Goal: Task Accomplishment & Management: Use online tool/utility

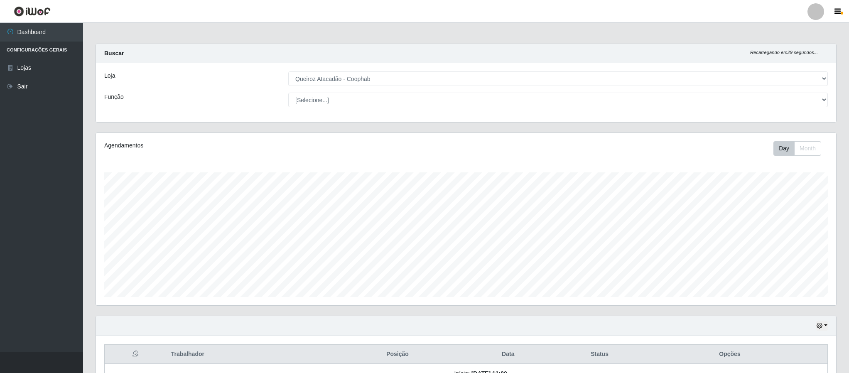
select select "463"
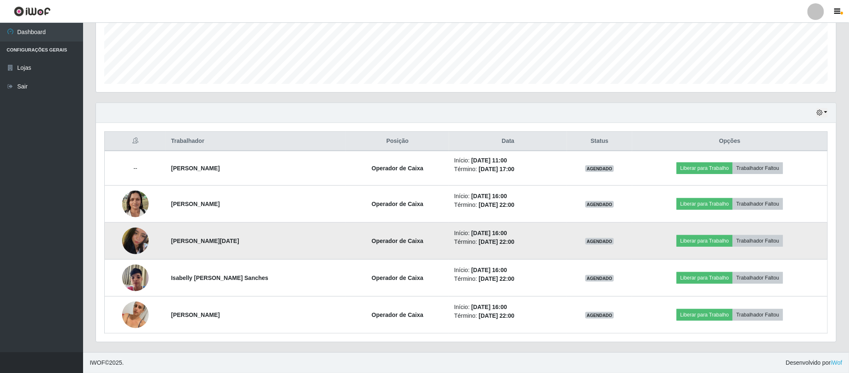
scroll to position [173, 739]
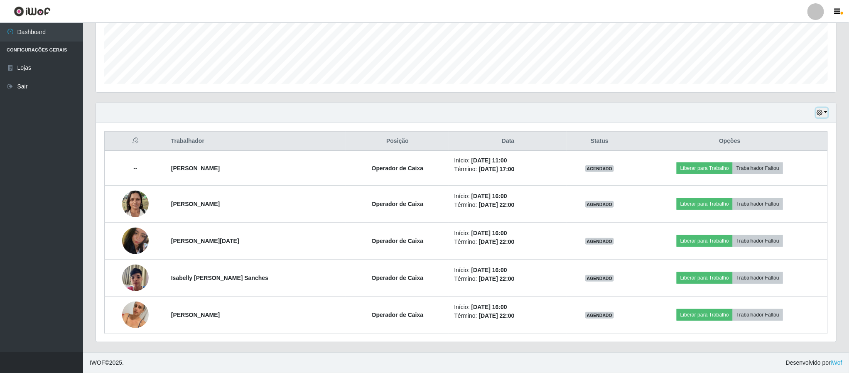
click at [825, 111] on button "button" at bounding box center [822, 113] width 12 height 10
click at [794, 168] on button "3 dias" at bounding box center [794, 162] width 66 height 17
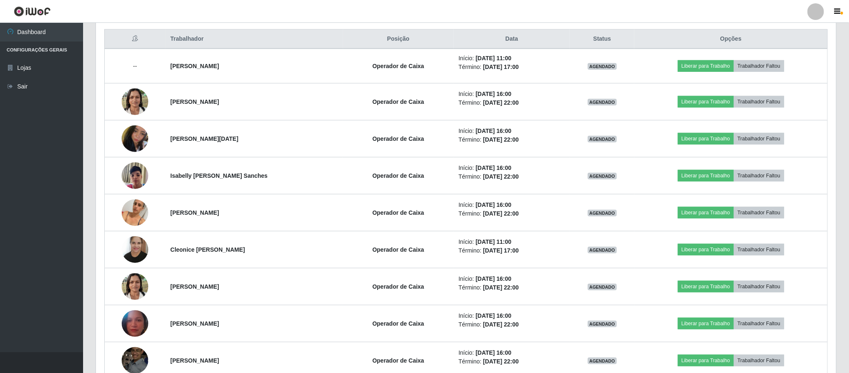
scroll to position [294, 0]
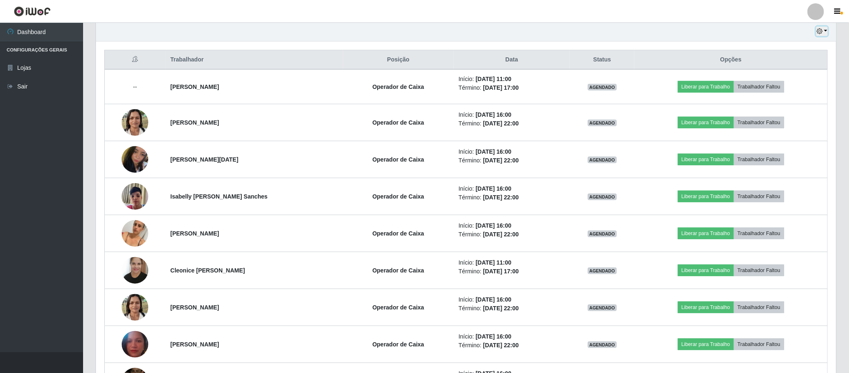
click at [826, 29] on button "button" at bounding box center [822, 32] width 12 height 10
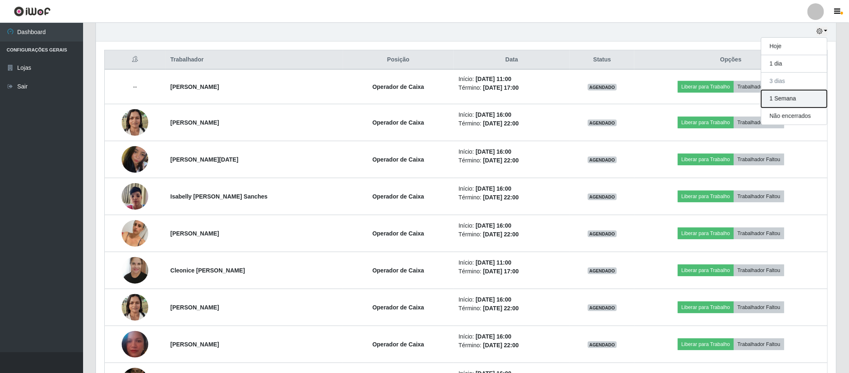
click at [801, 106] on button "1 Semana" at bounding box center [794, 98] width 66 height 17
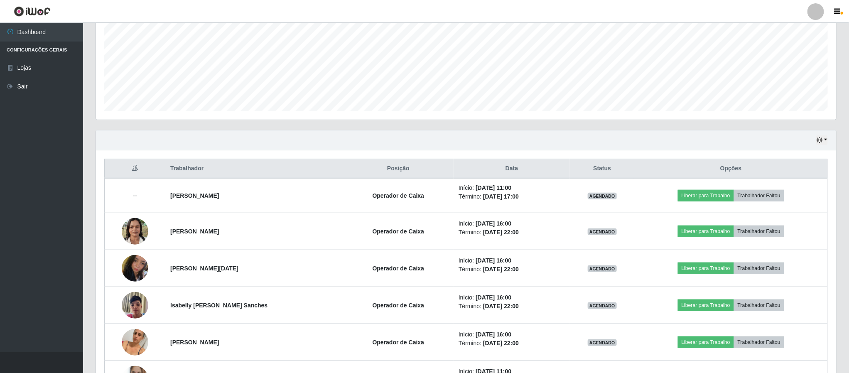
scroll to position [152, 0]
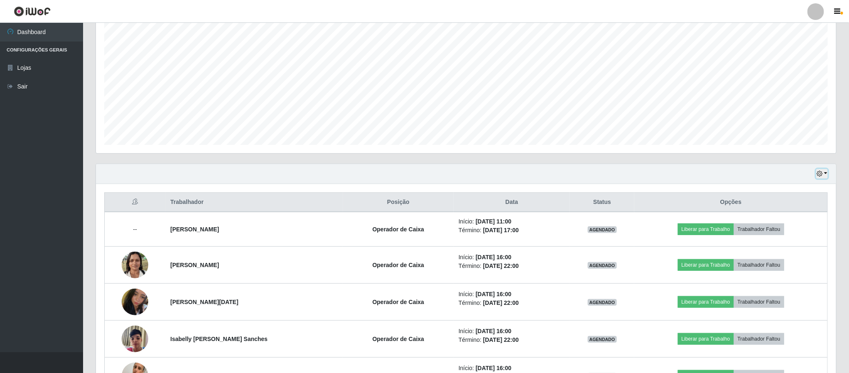
click at [824, 174] on button "button" at bounding box center [822, 174] width 12 height 10
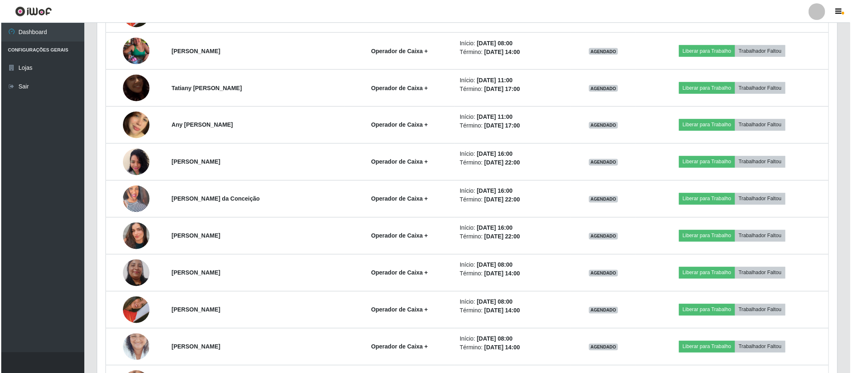
scroll to position [738, 0]
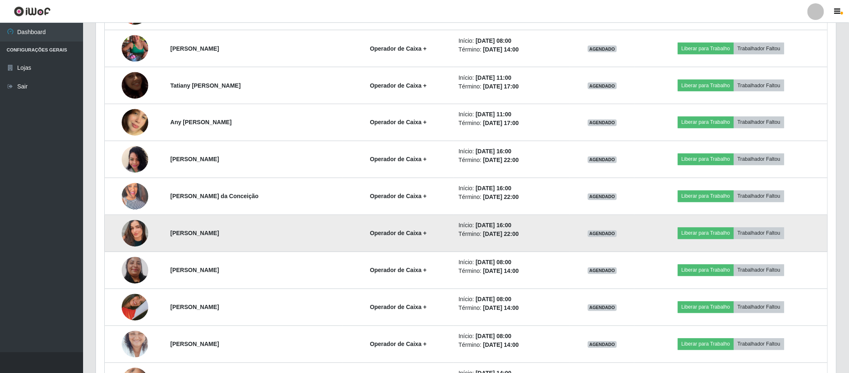
click at [137, 233] on img at bounding box center [135, 233] width 27 height 47
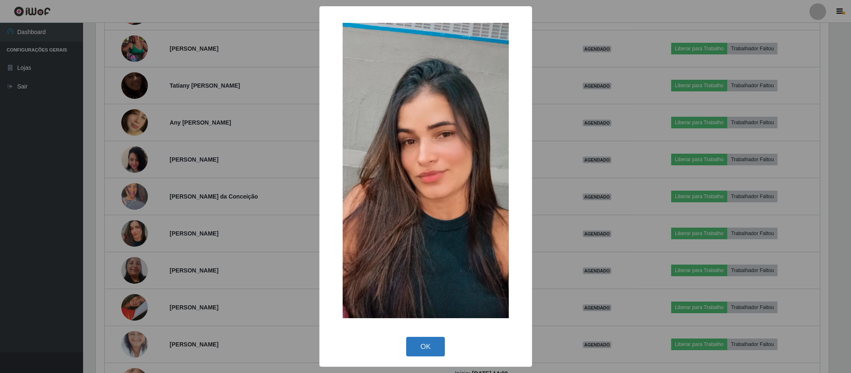
click at [409, 347] on button "OK" at bounding box center [425, 347] width 39 height 20
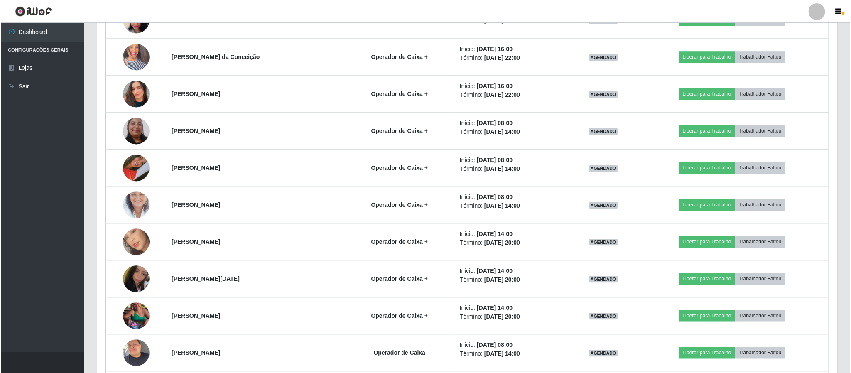
scroll to position [878, 0]
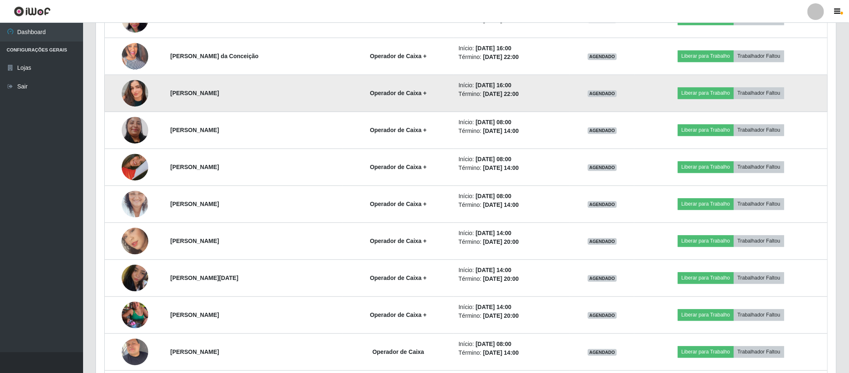
click at [135, 103] on img at bounding box center [135, 92] width 27 height 47
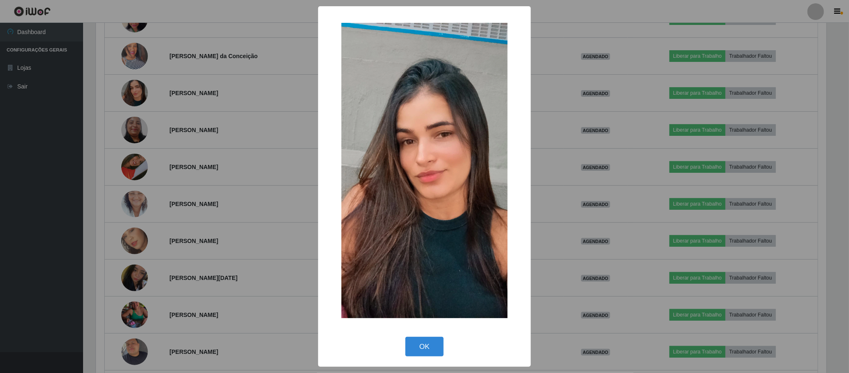
scroll to position [173, 732]
click at [434, 349] on button "OK" at bounding box center [425, 347] width 39 height 20
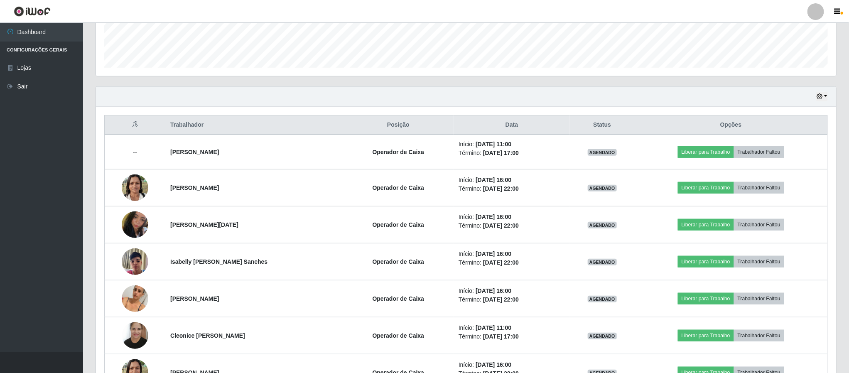
scroll to position [224, 0]
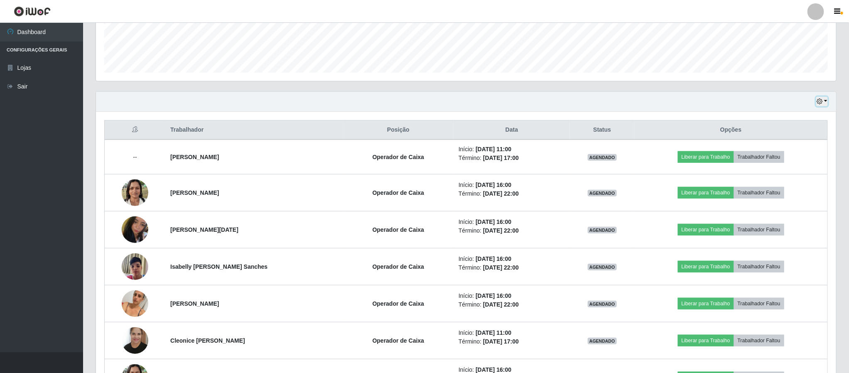
click at [826, 101] on button "button" at bounding box center [822, 102] width 12 height 10
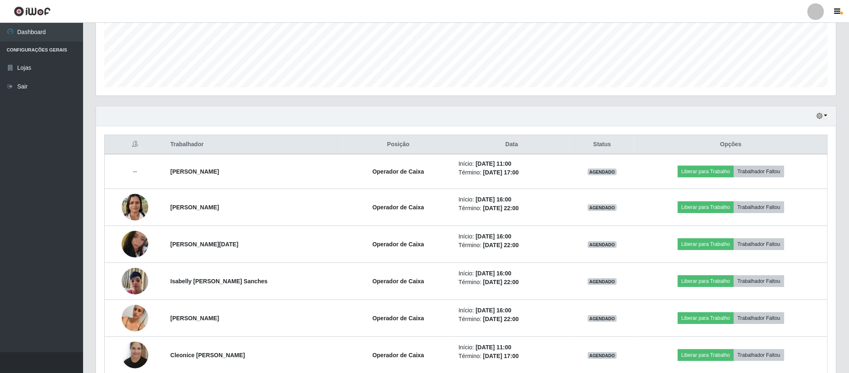
scroll to position [212, 0]
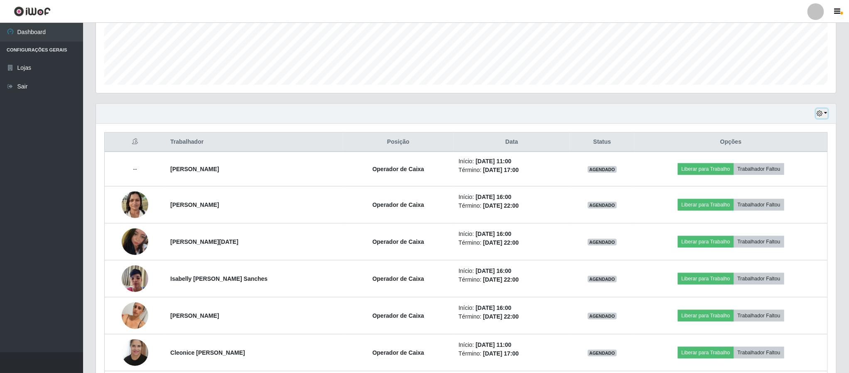
click at [824, 113] on button "button" at bounding box center [822, 114] width 12 height 10
click at [796, 135] on button "Hoje" at bounding box center [794, 128] width 66 height 17
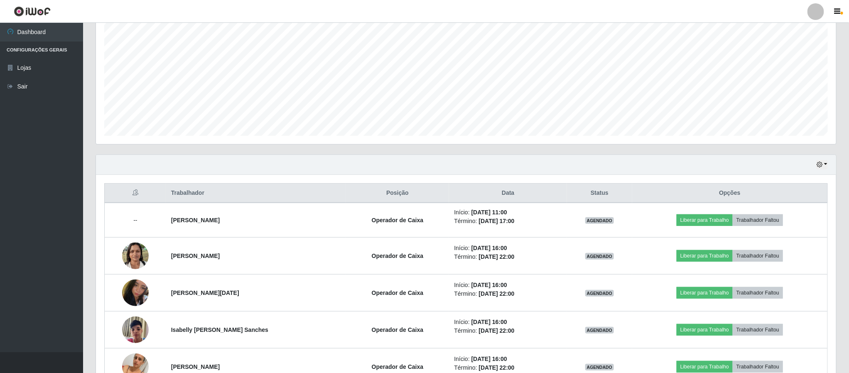
scroll to position [170, 0]
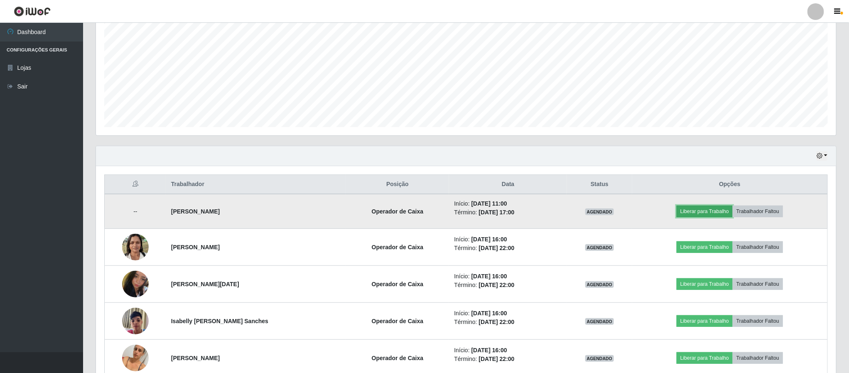
click at [720, 213] on button "Liberar para Trabalho" at bounding box center [704, 212] width 56 height 12
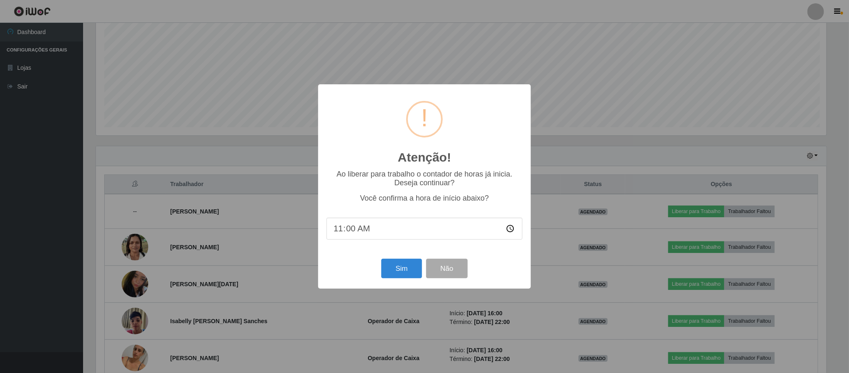
scroll to position [173, 732]
click at [399, 276] on button "Sim" at bounding box center [402, 269] width 40 height 20
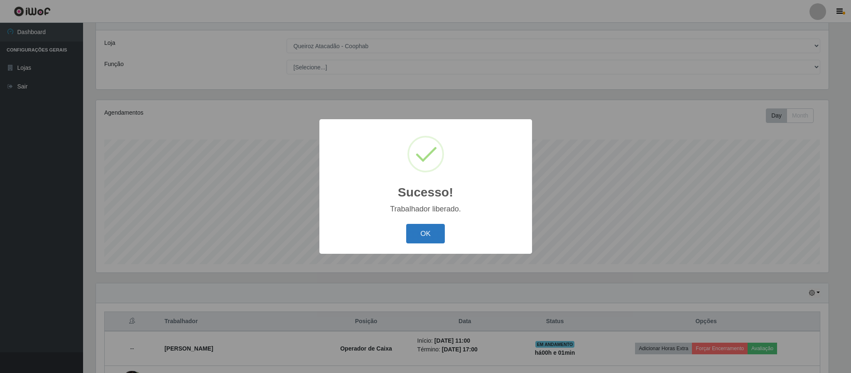
click at [423, 236] on button "OK" at bounding box center [425, 234] width 39 height 20
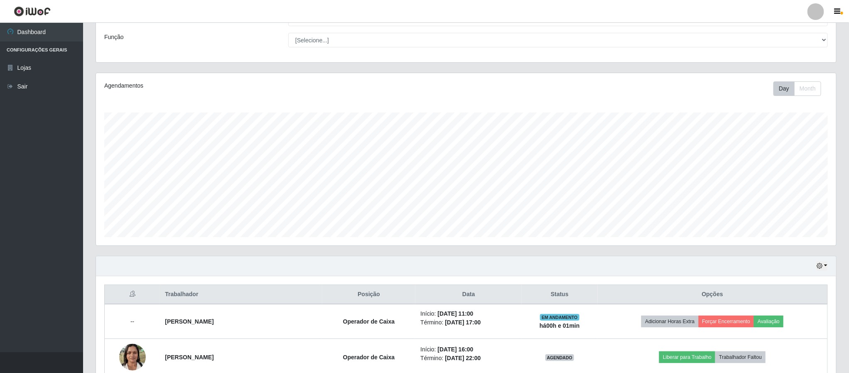
scroll to position [88, 0]
